Goal: Complete application form: Complete application form

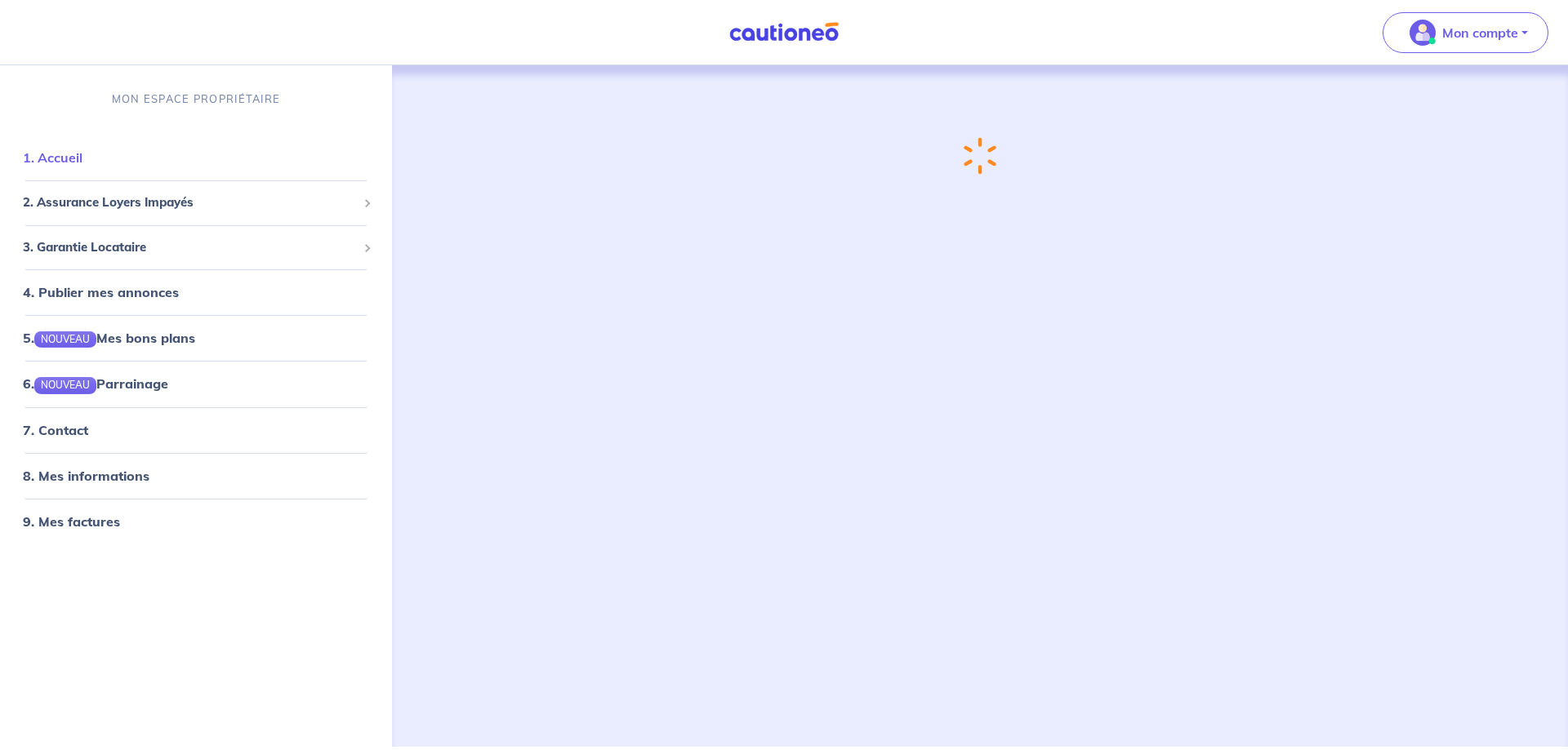
click at [34, 160] on link "1. Accueil" at bounding box center [53, 157] width 60 height 17
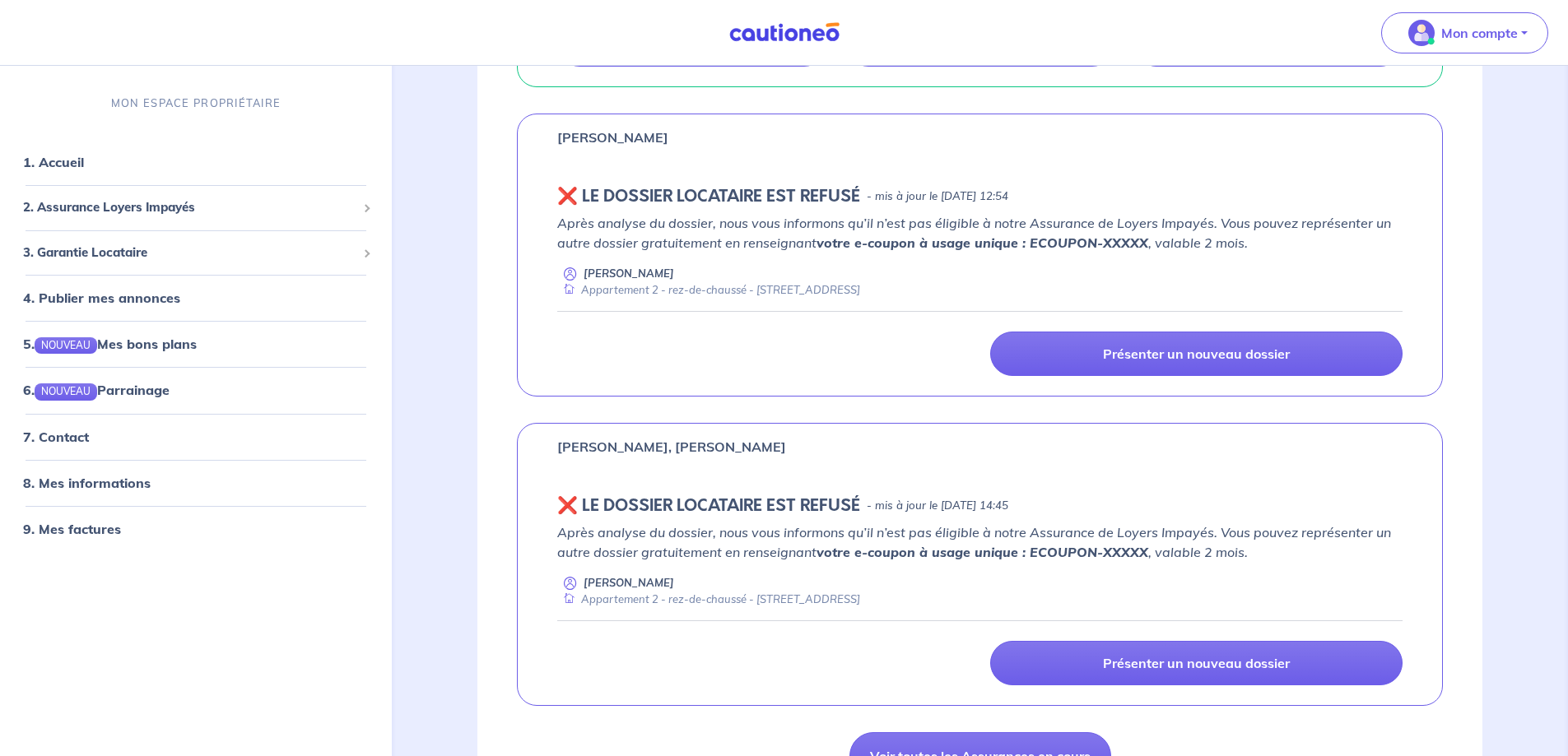
scroll to position [740, 0]
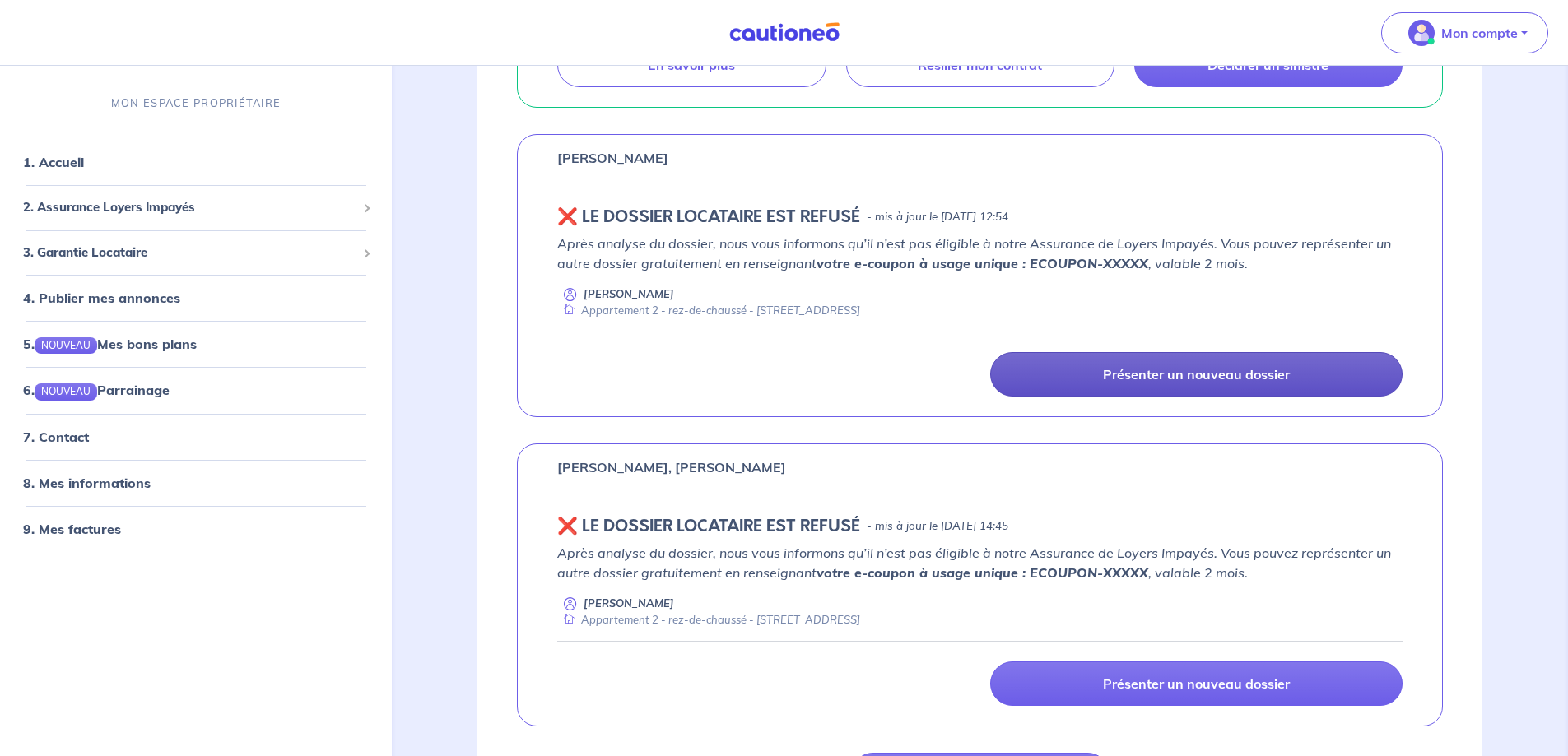
click at [1170, 363] on link "Présenter un nouveau dossier" at bounding box center [1196, 374] width 412 height 44
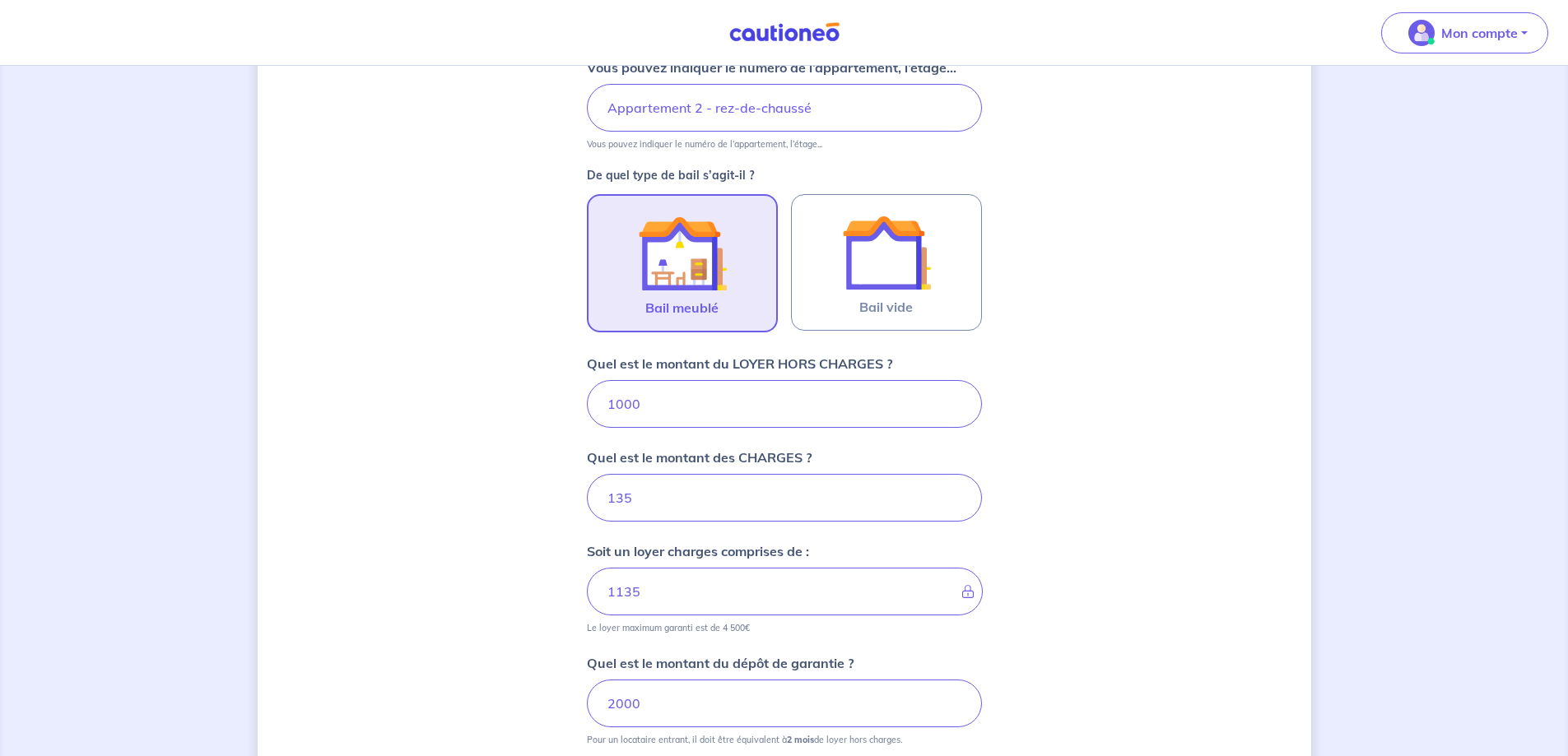
scroll to position [411, 0]
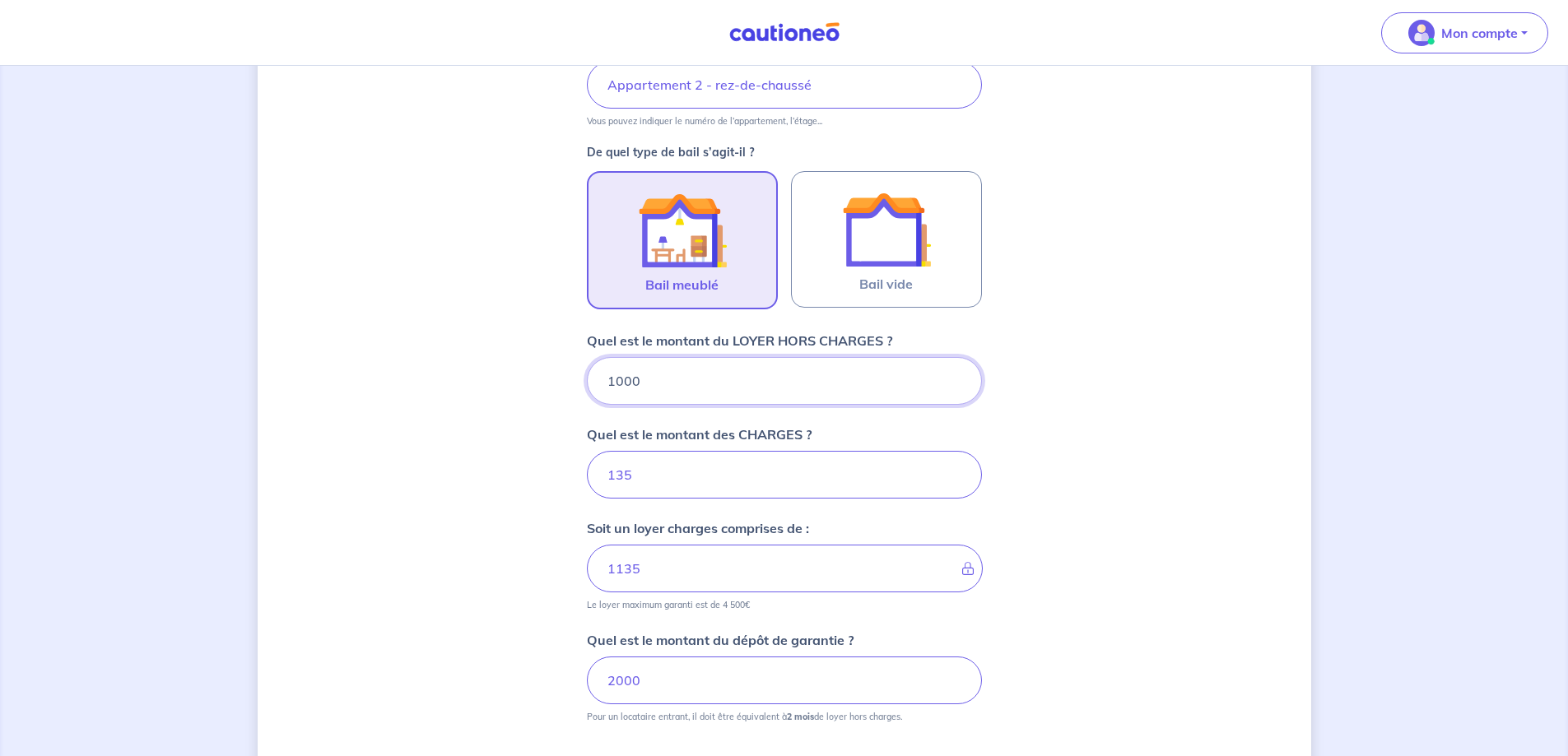
drag, startPoint x: 671, startPoint y: 387, endPoint x: 555, endPoint y: 397, distance: 116.4
click at [555, 397] on div "Dites-nous en plus sur votre bien Où se situe votre bien en location ? [STREET_…" at bounding box center [784, 311] width 1053 height 1275
type input "1050"
type input "1185"
type input "90"
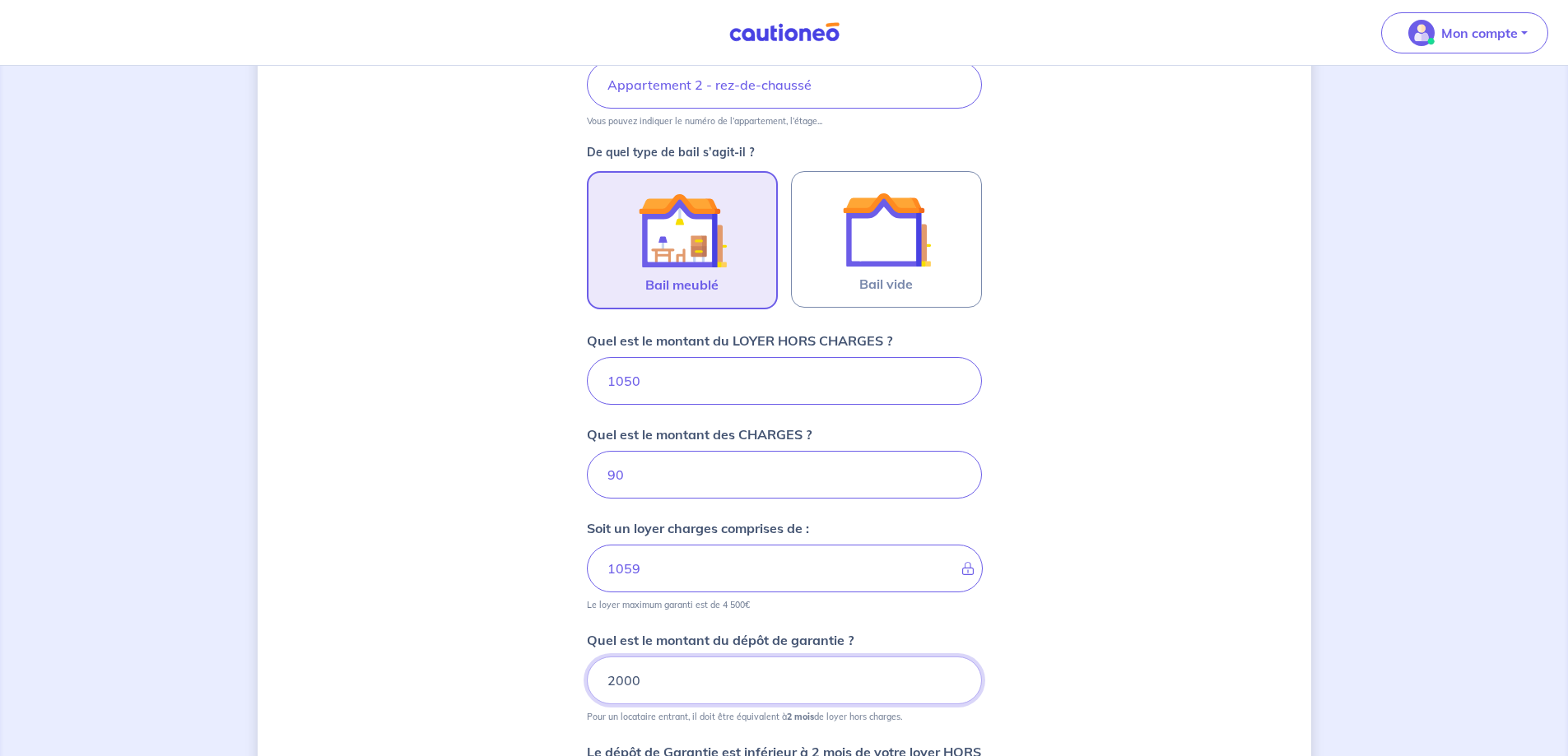
type input "1140"
type input "2100"
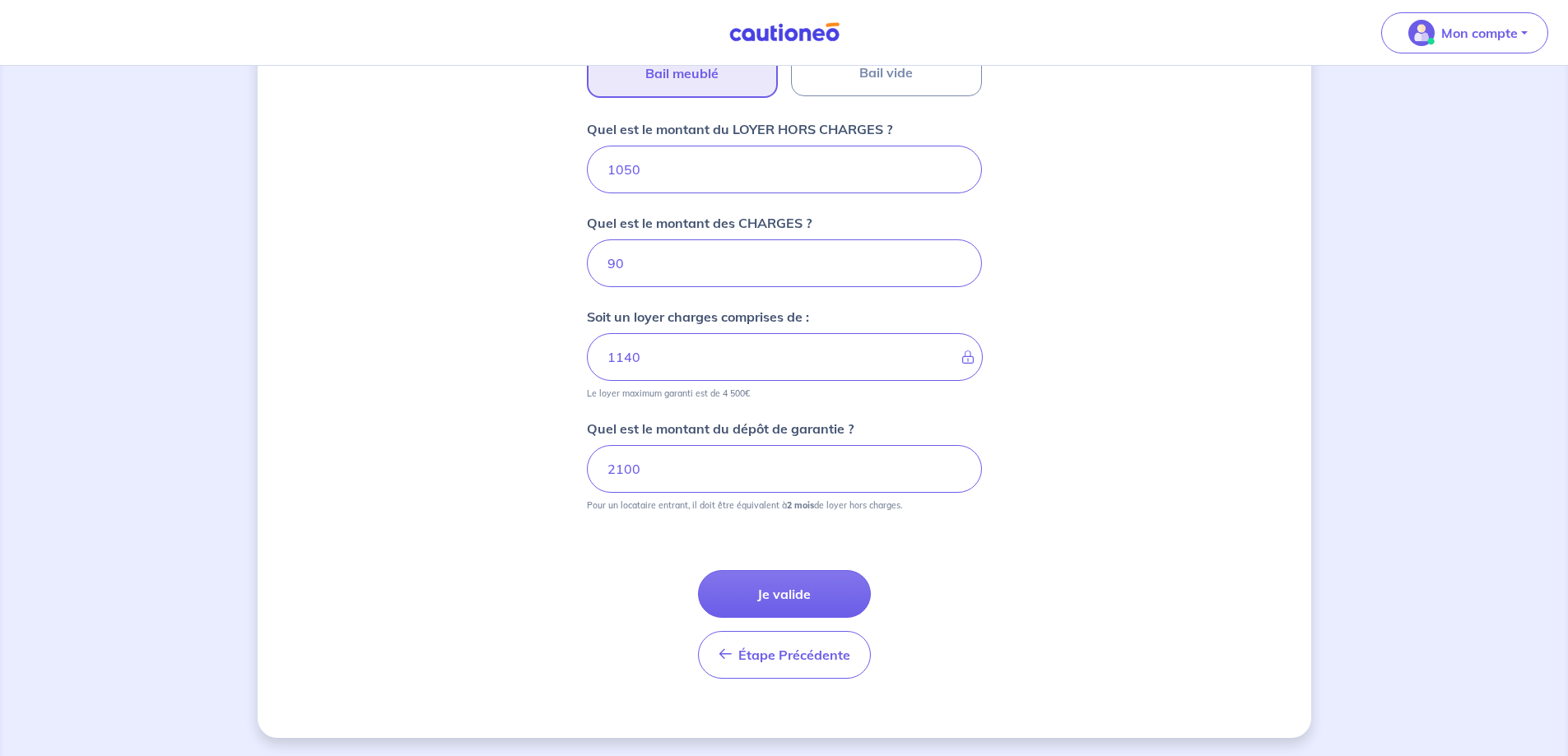
scroll to position [625, 0]
click at [835, 595] on button "Je valide" at bounding box center [784, 593] width 172 height 48
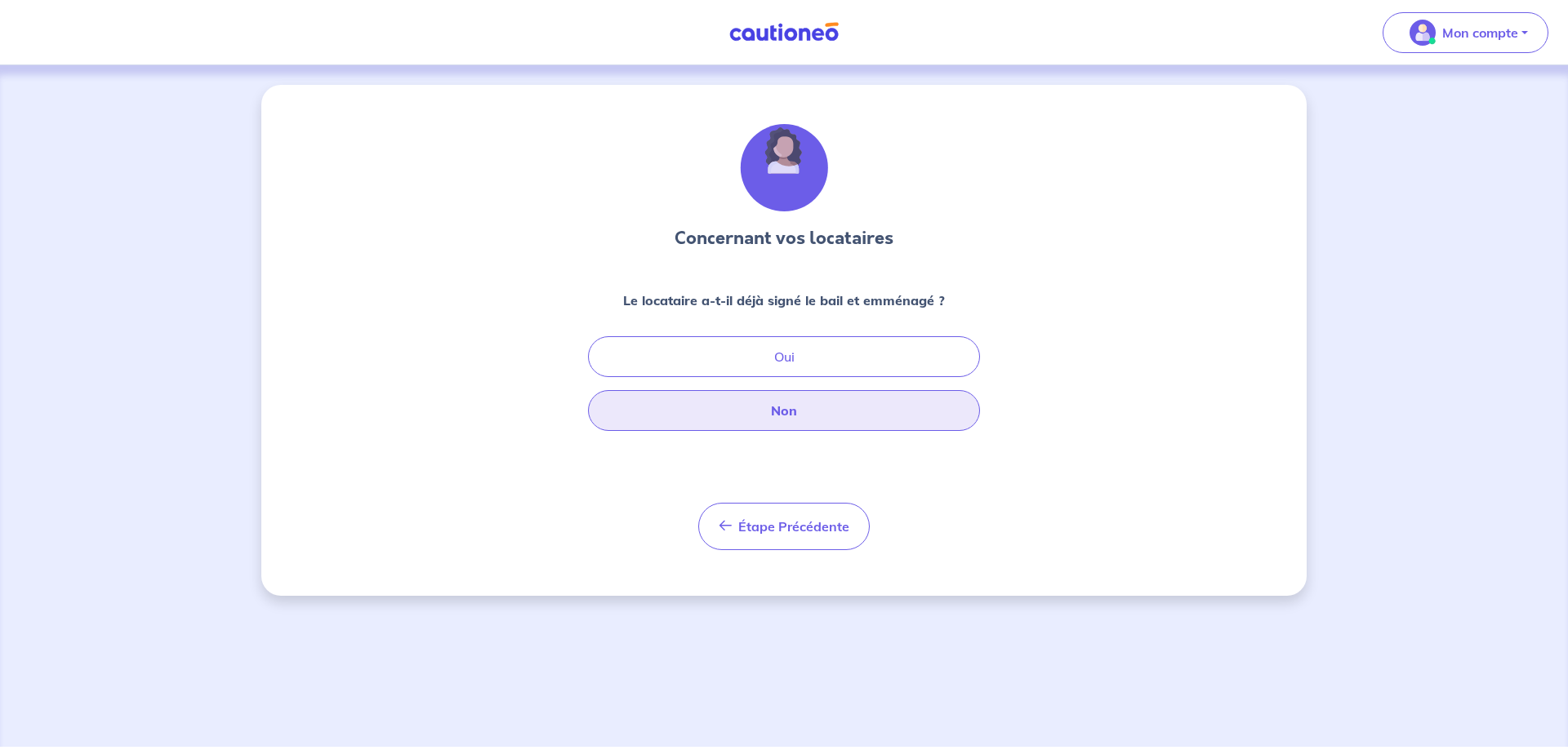
click at [838, 407] on button "Non" at bounding box center [784, 411] width 392 height 41
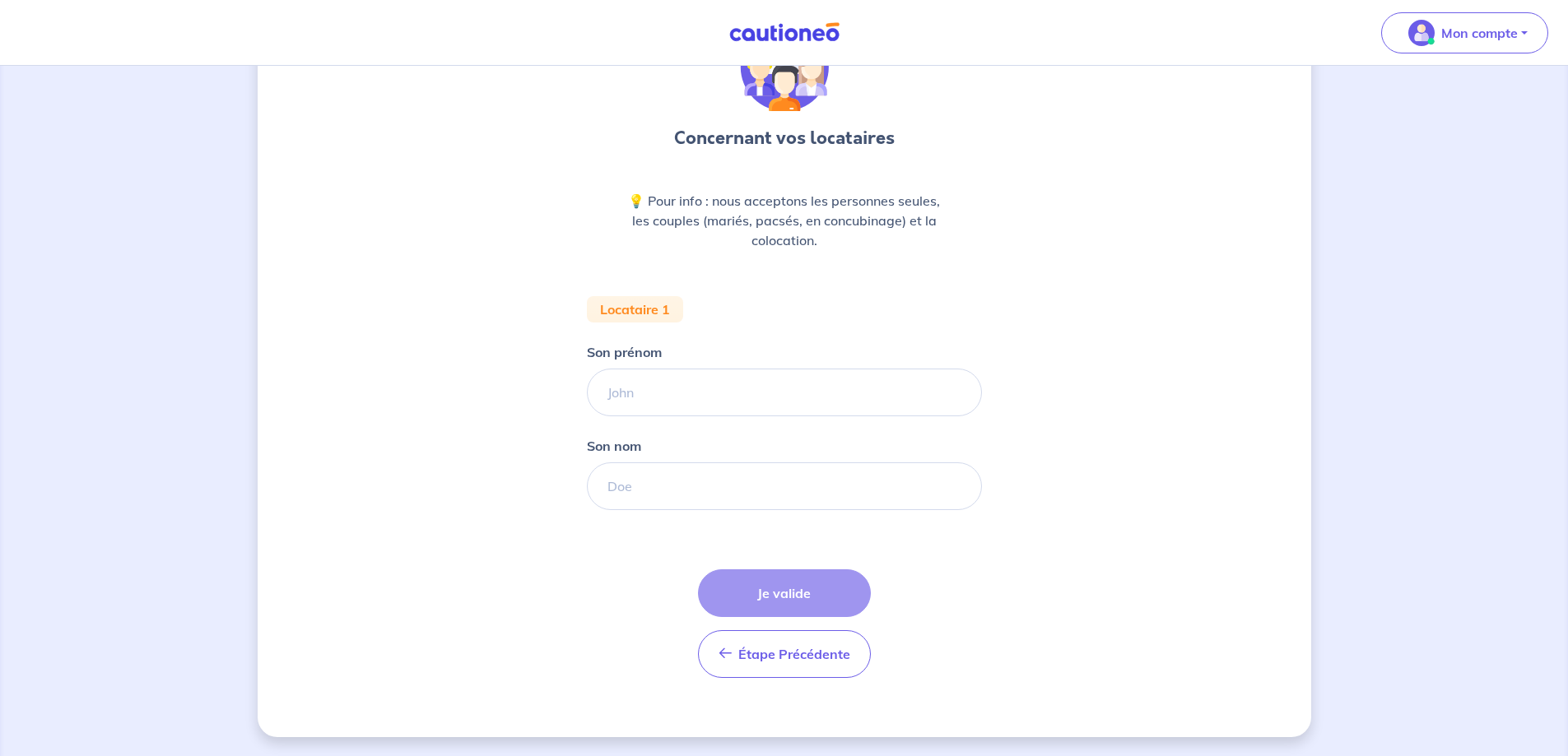
scroll to position [103, 0]
click at [643, 395] on input "Son prénom" at bounding box center [784, 392] width 395 height 48
type input "y"
type input "[PERSON_NAME]"
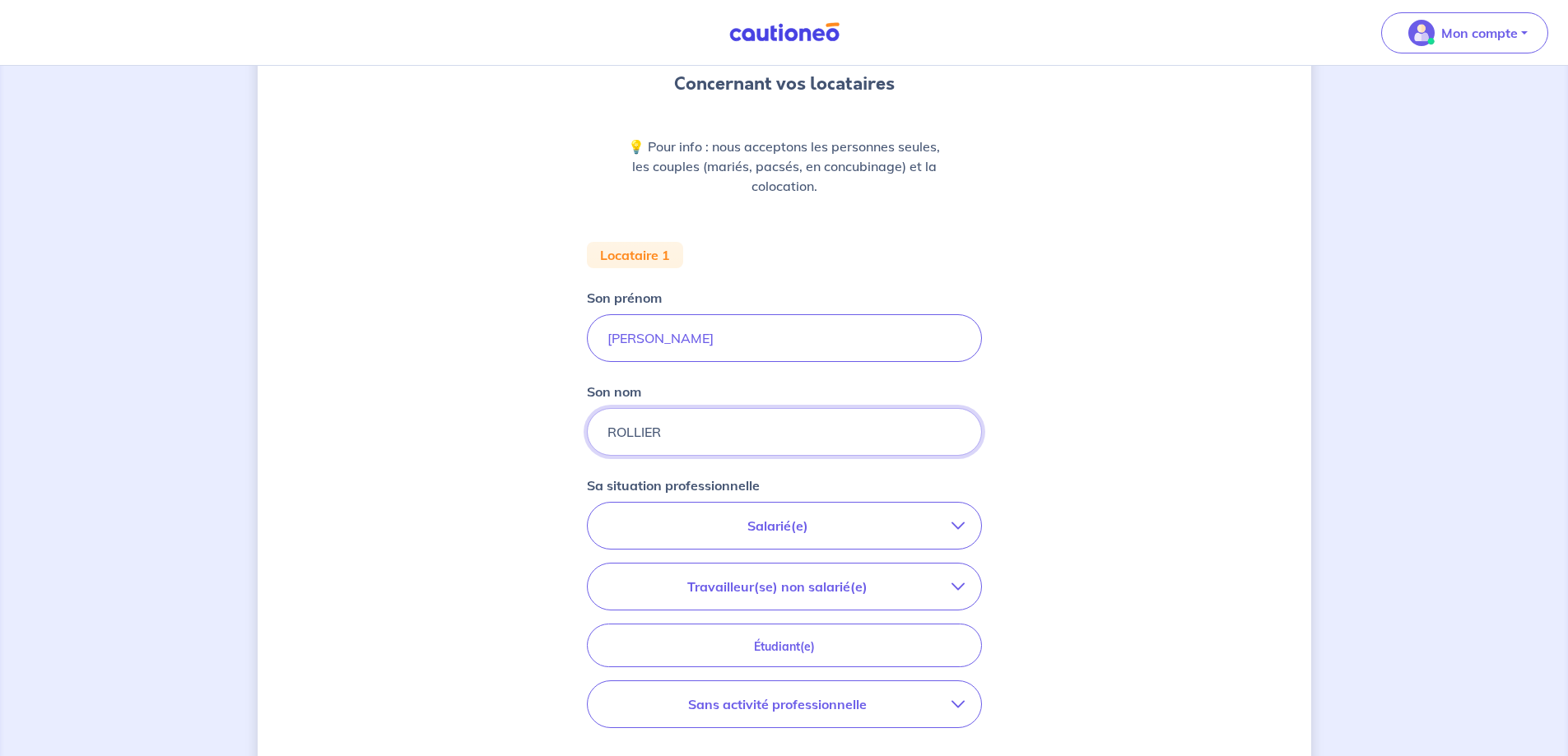
scroll to position [185, 0]
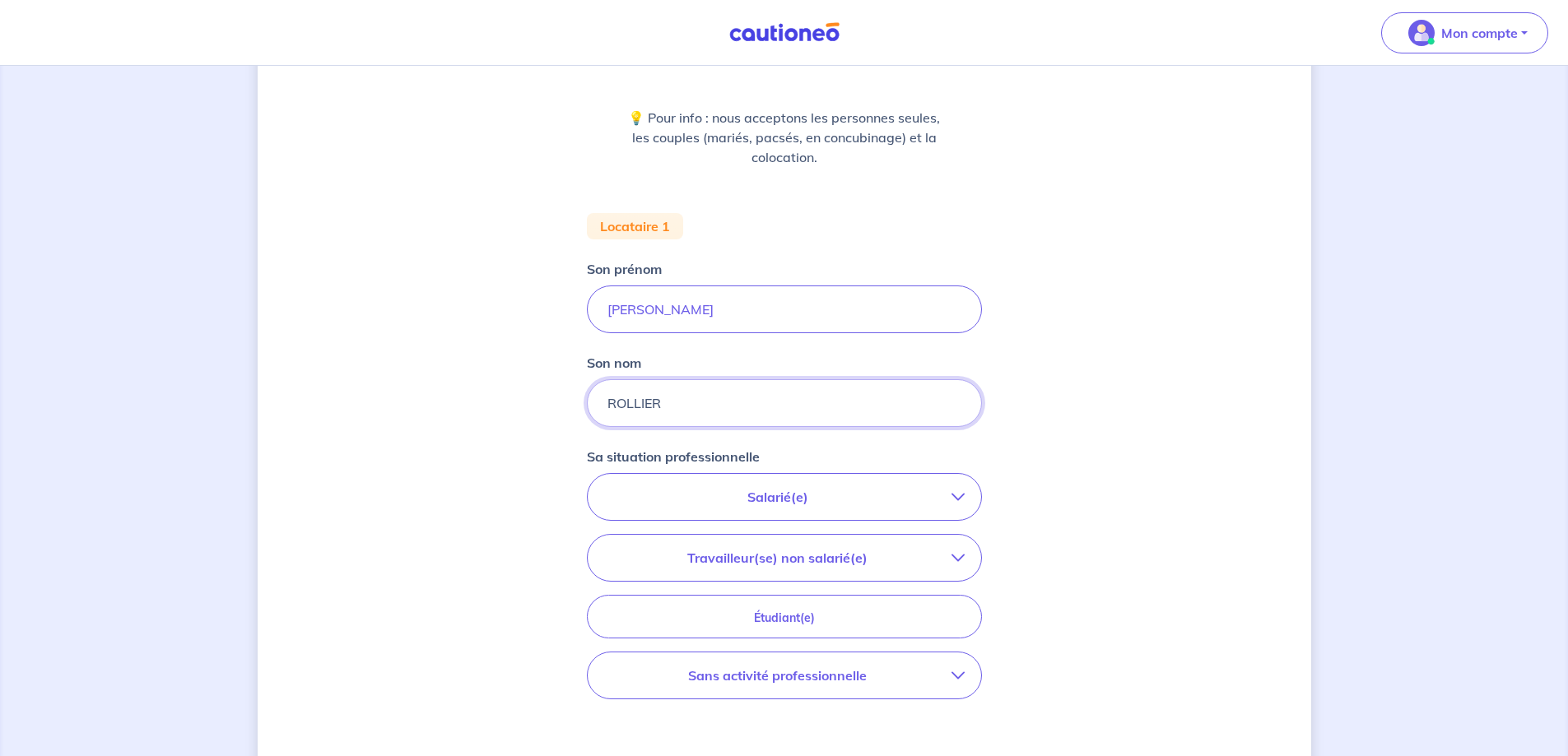
type input "ROLLIER"
click at [711, 570] on button "Travailleur(se) non salarié(e)" at bounding box center [784, 558] width 394 height 46
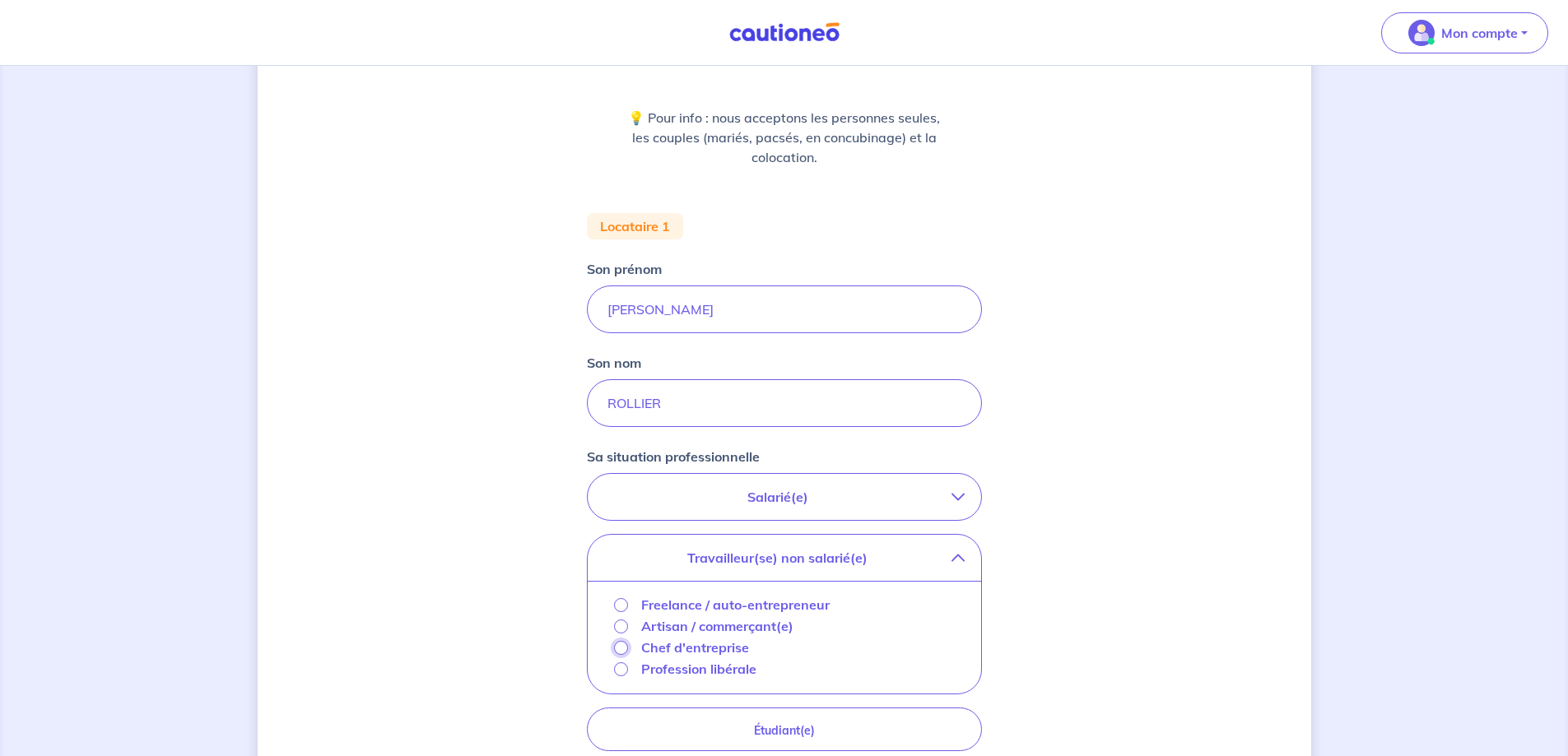
click at [620, 649] on input "Chef d'entreprise" at bounding box center [621, 648] width 14 height 14
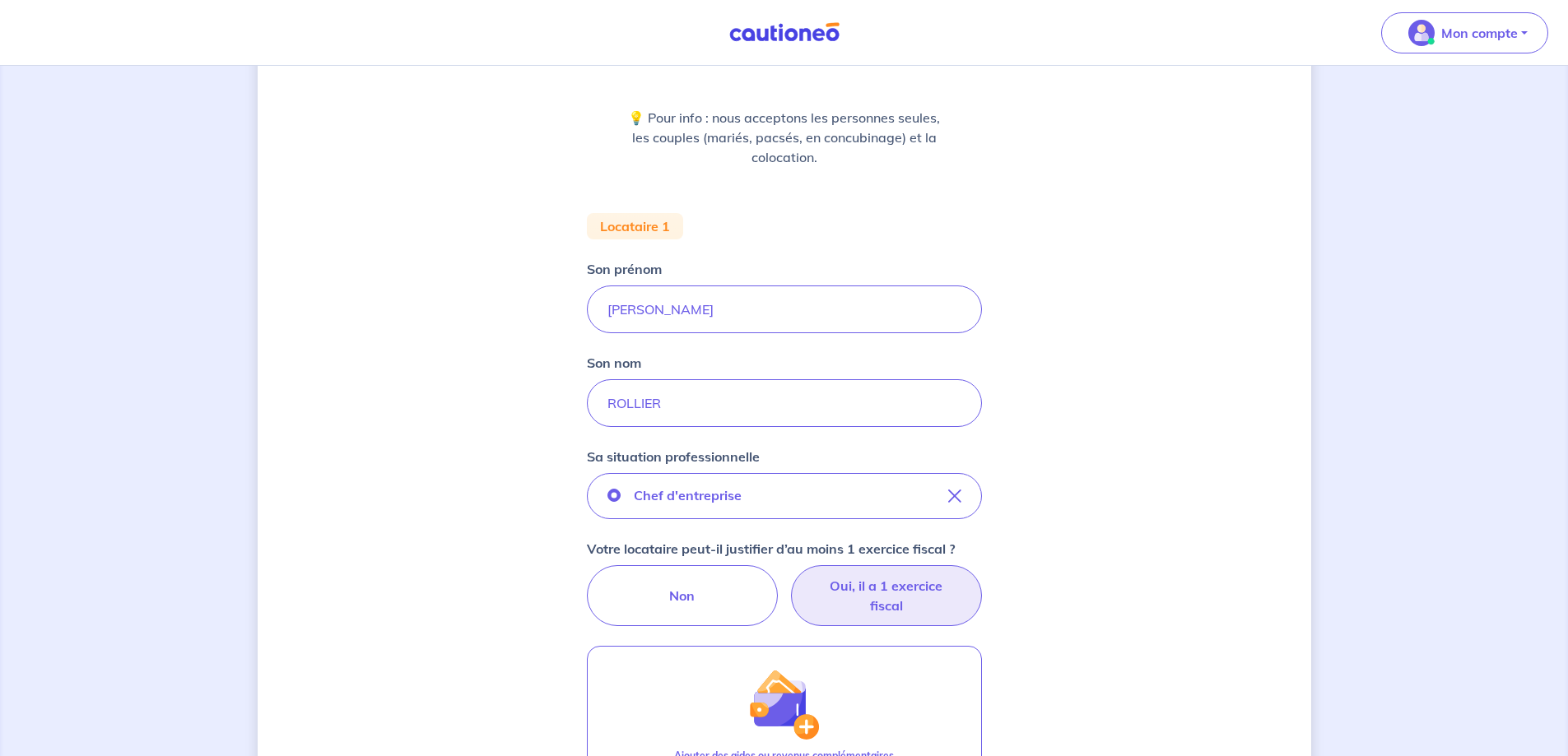
click at [902, 600] on label "Oui, il a 1 exercice fiscal" at bounding box center [886, 595] width 191 height 61
click at [789, 576] on input "Oui, il a 1 exercice fiscal" at bounding box center [784, 570] width 11 height 11
radio input "true"
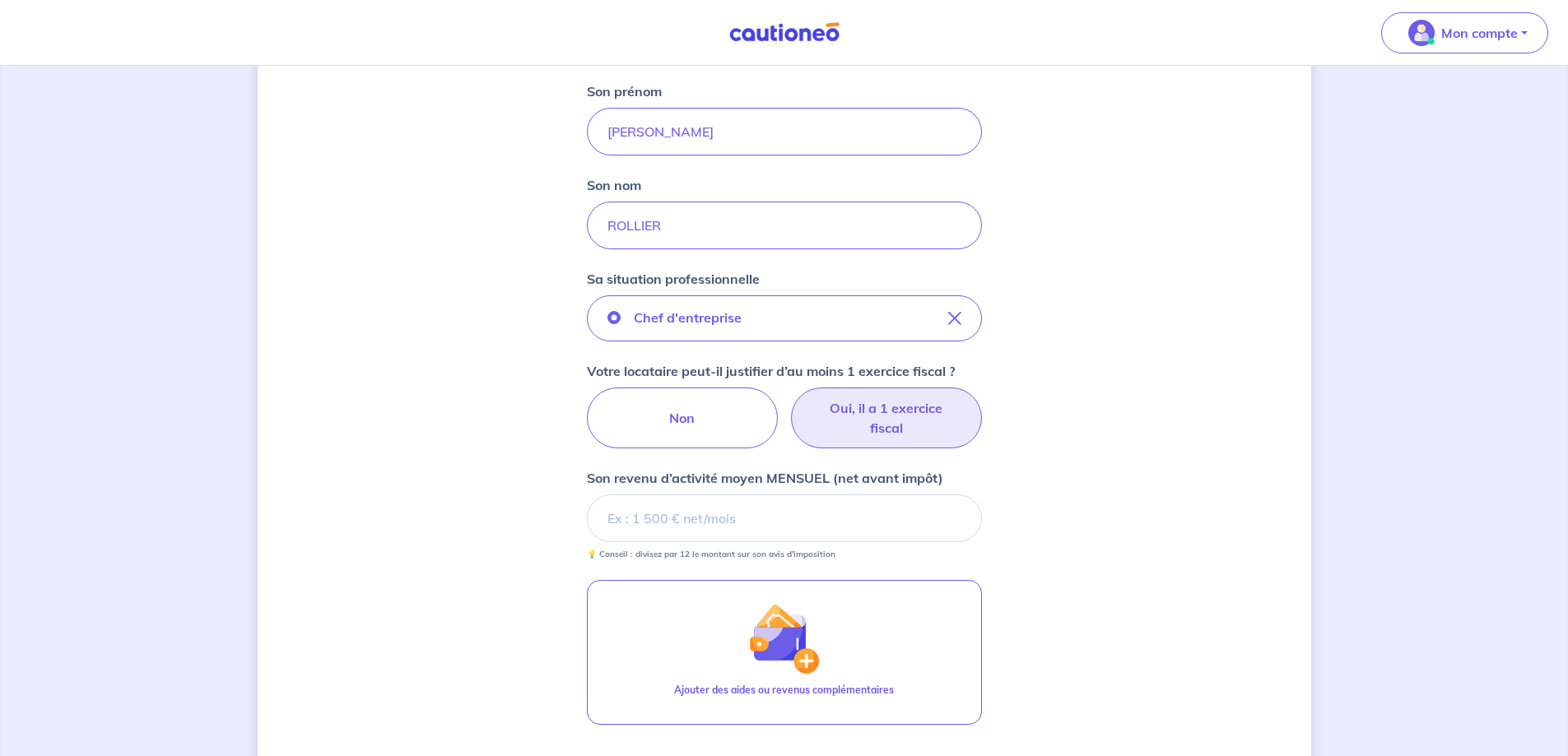
scroll to position [432, 0]
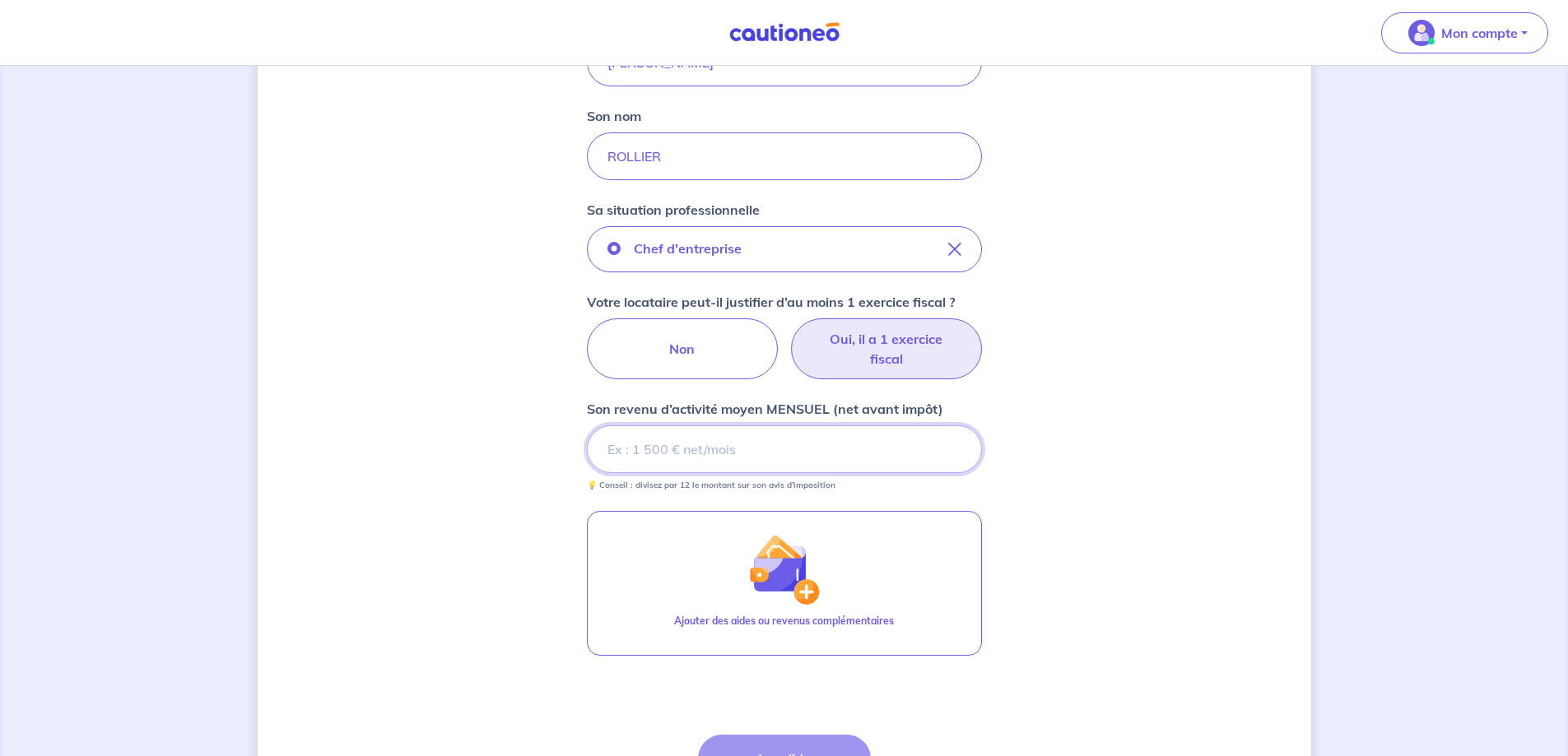
click at [772, 460] on input "Son revenu d’activité moyen MENSUEL (net avant impôt)" at bounding box center [784, 450] width 395 height 48
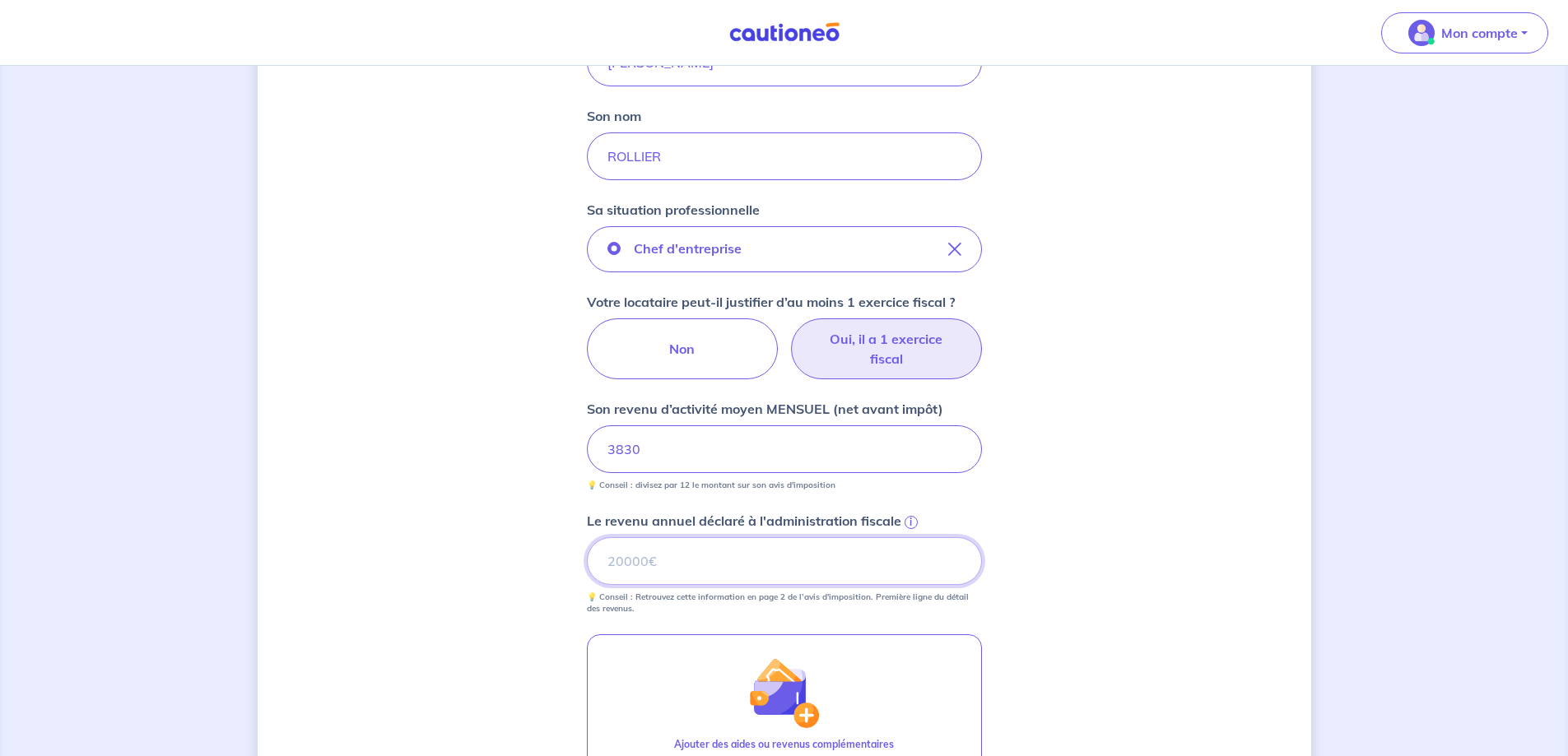
click at [771, 556] on input "Le revenu annuel déclaré à l'administration fiscale i" at bounding box center [784, 561] width 395 height 48
click at [908, 518] on span "i" at bounding box center [910, 521] width 13 height 13
click at [908, 537] on input "Le revenu annuel déclaré à l'administration fiscale i" at bounding box center [784, 561] width 395 height 48
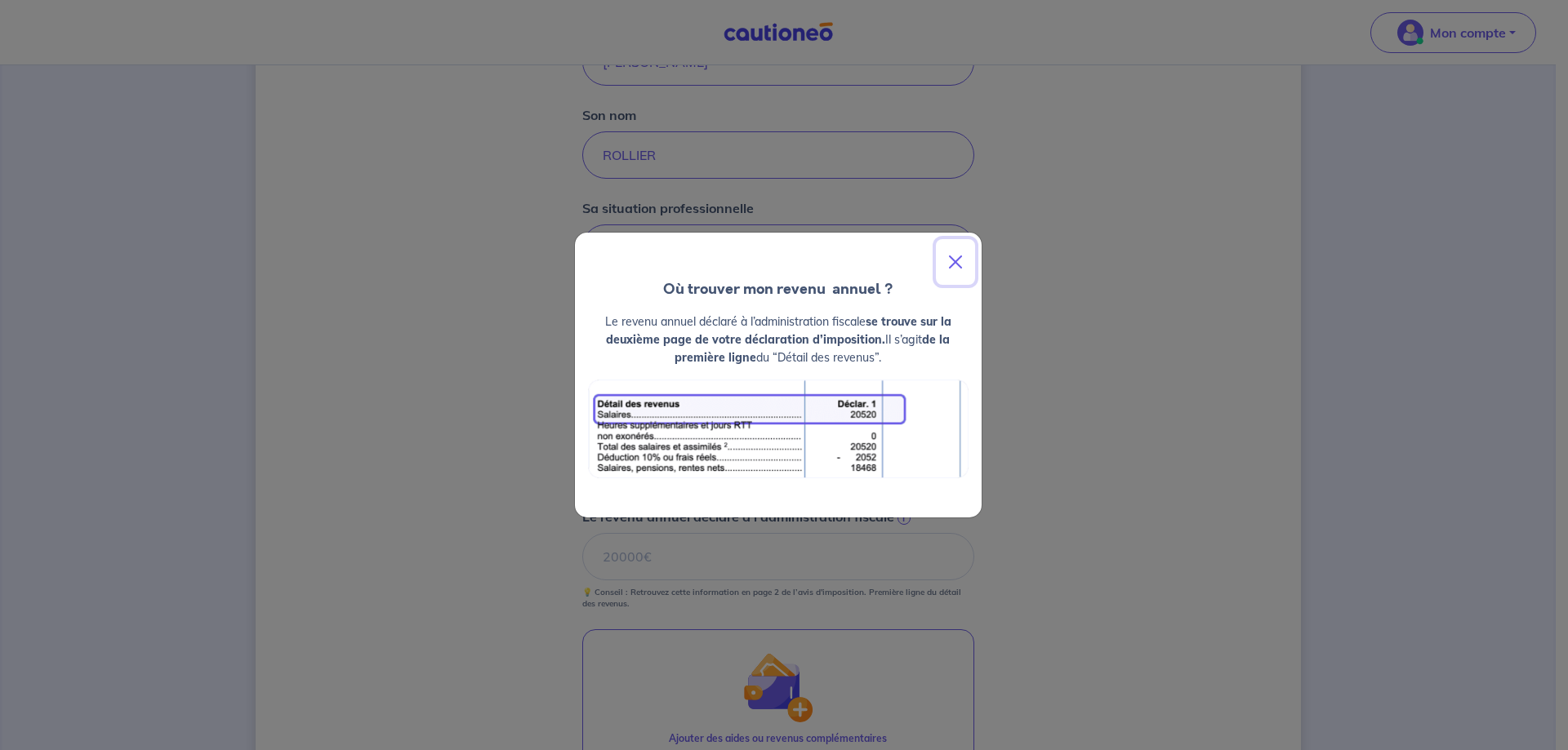
click at [960, 258] on button "Close" at bounding box center [955, 262] width 39 height 46
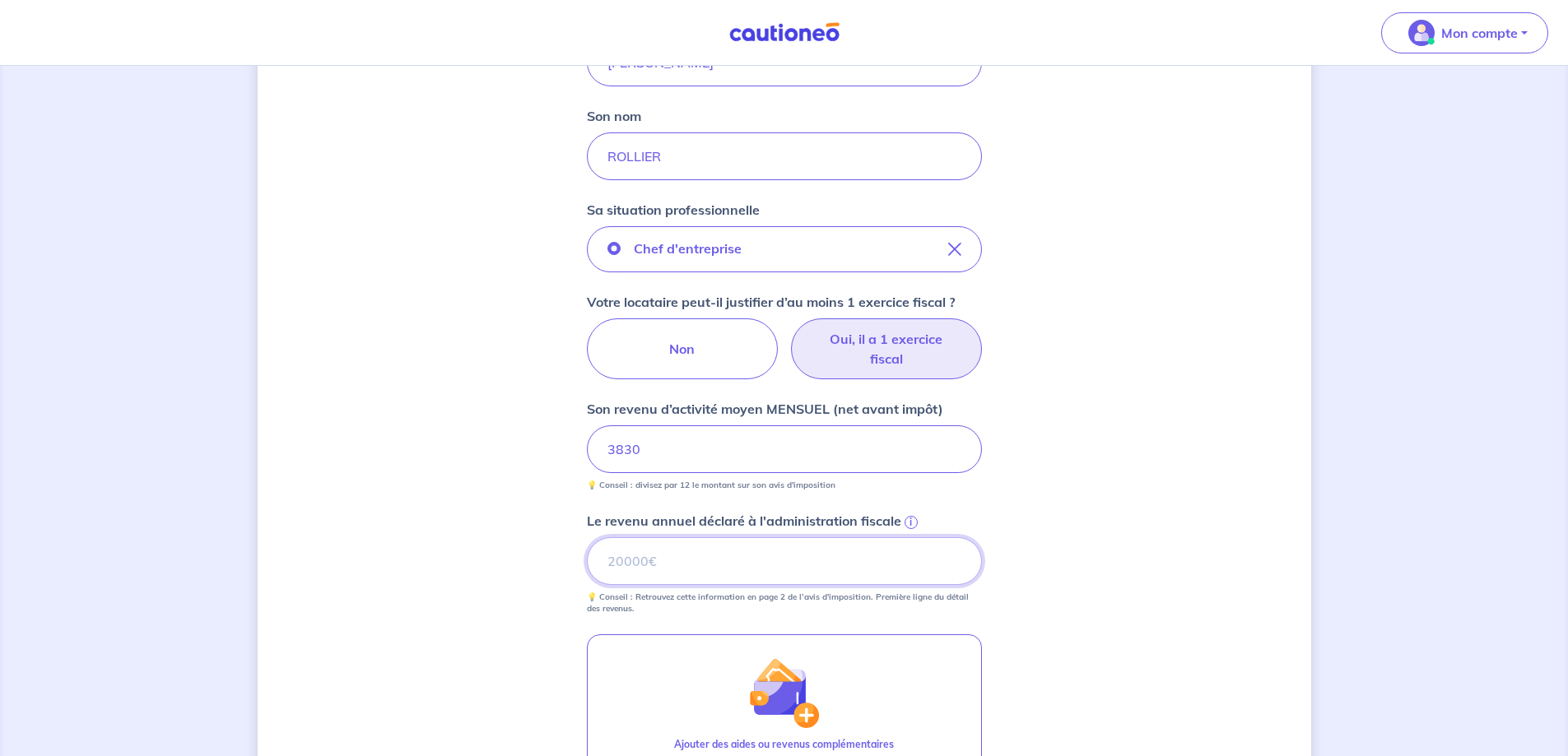
click at [717, 556] on input "Le revenu annuel déclaré à l'administration fiscale i" at bounding box center [784, 561] width 395 height 48
type input "45980"
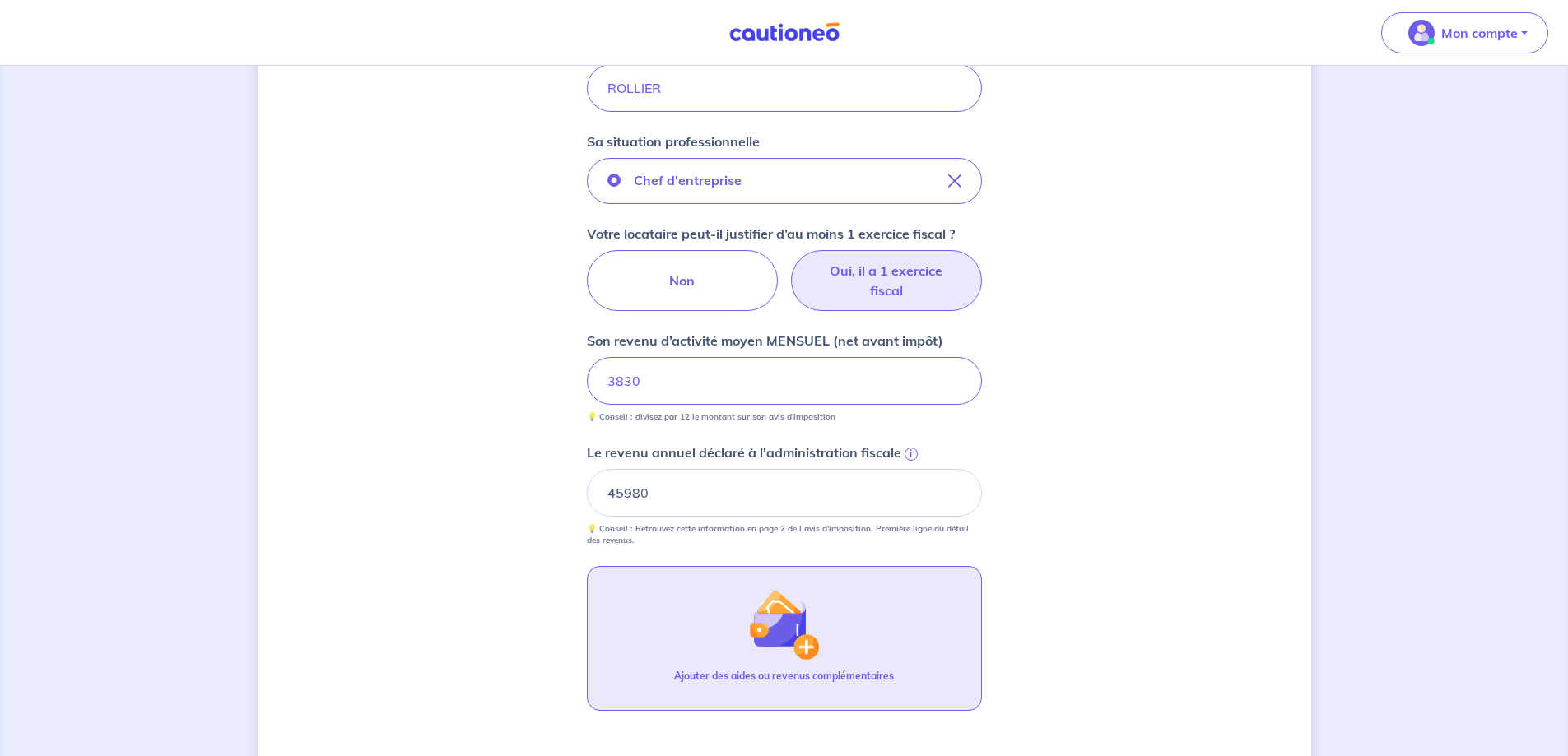
scroll to position [619, 0]
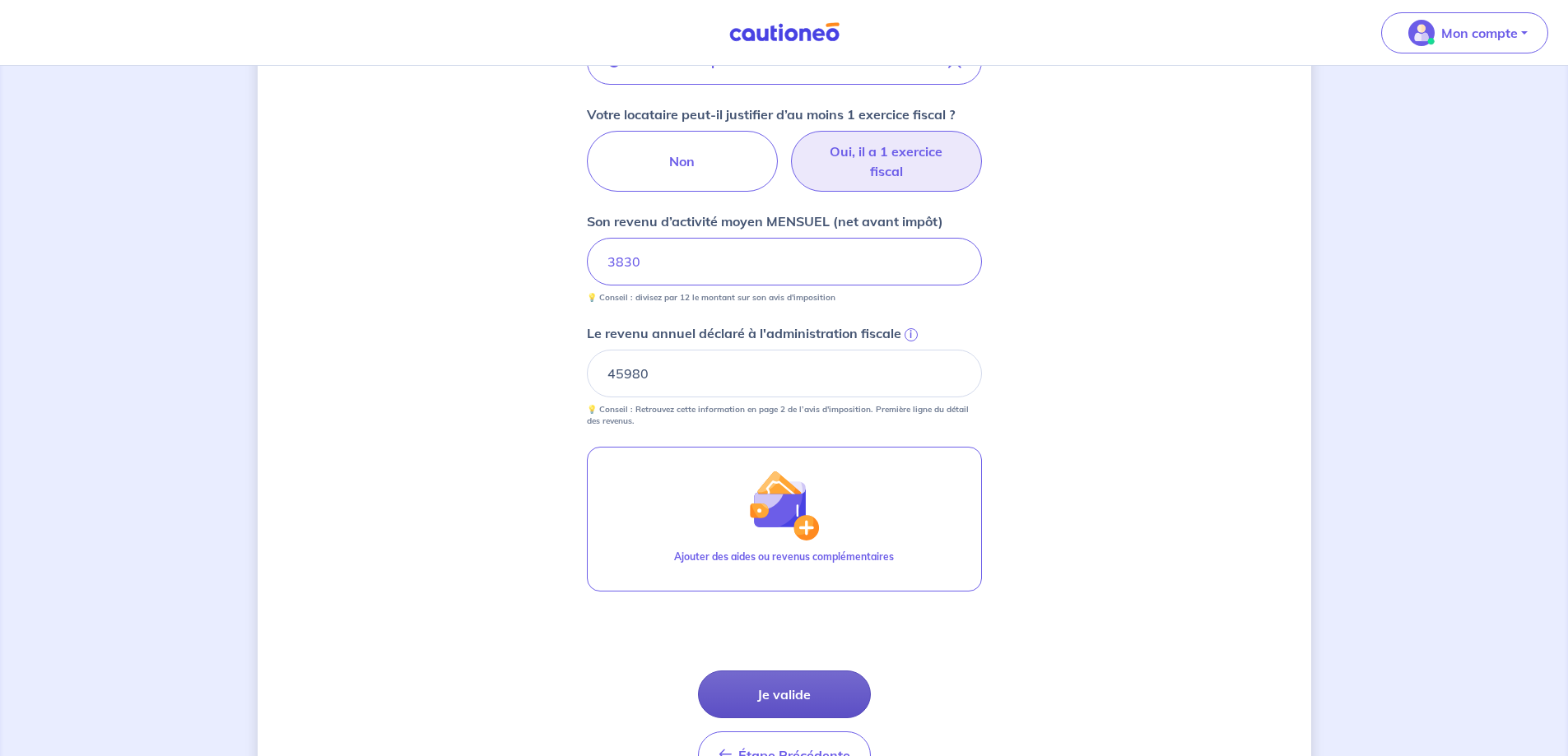
click at [804, 693] on button "Je valide" at bounding box center [784, 695] width 172 height 48
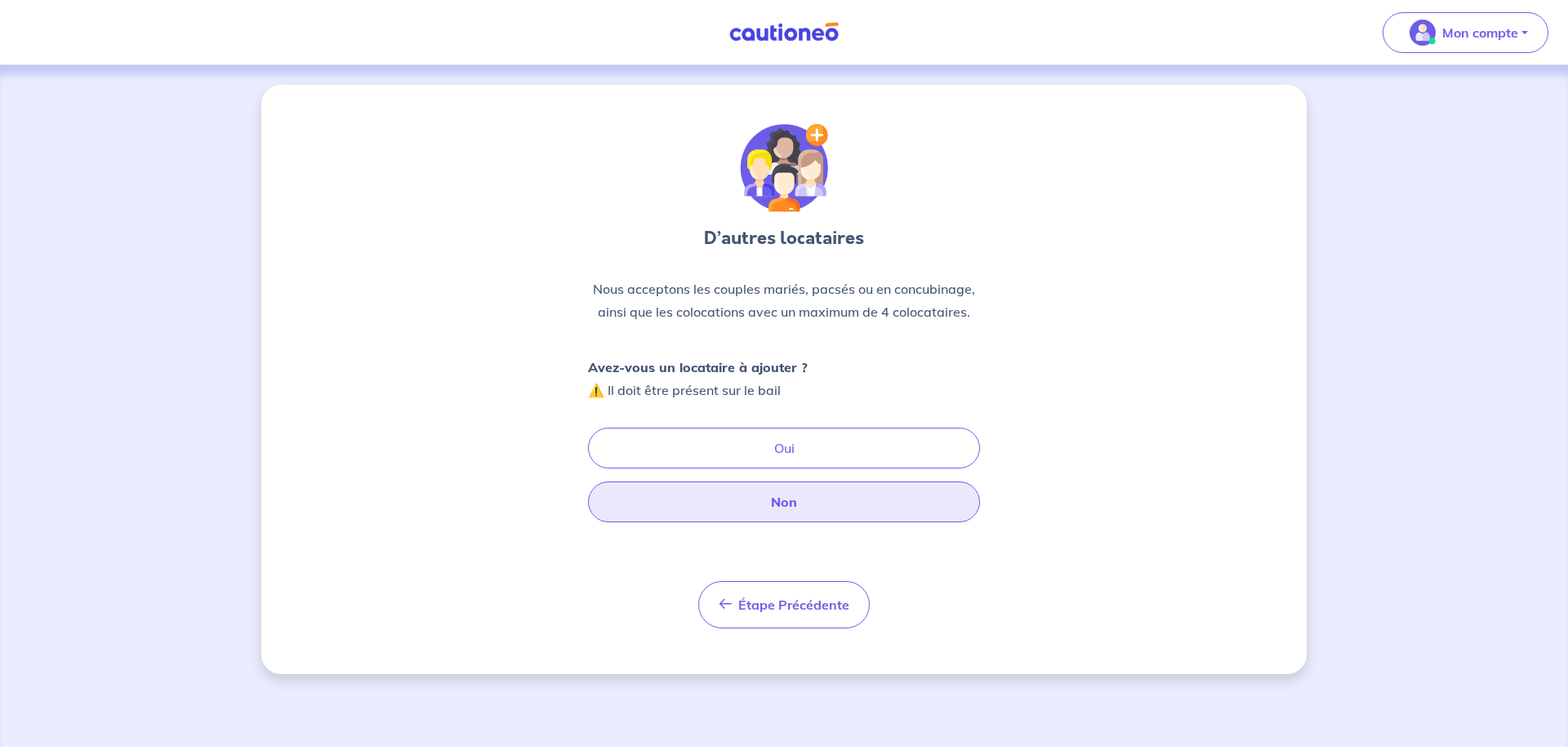
click at [819, 494] on button "Non" at bounding box center [784, 501] width 392 height 41
